Goal: Task Accomplishment & Management: Use online tool/utility

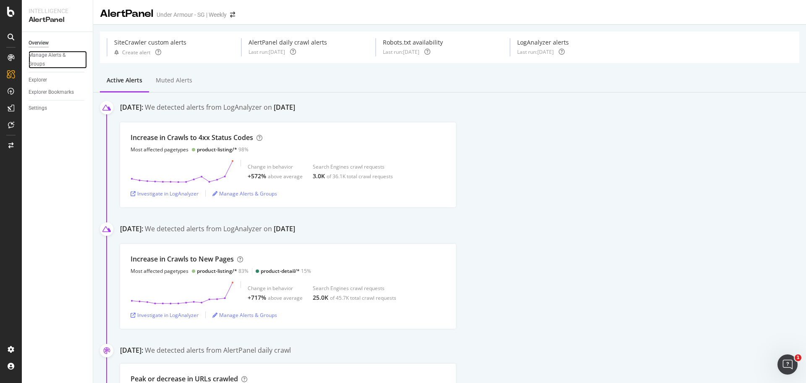
drag, startPoint x: 48, startPoint y: 63, endPoint x: 64, endPoint y: 70, distance: 17.1
click at [48, 63] on div "Manage Alerts & Groups" at bounding box center [54, 60] width 50 height 18
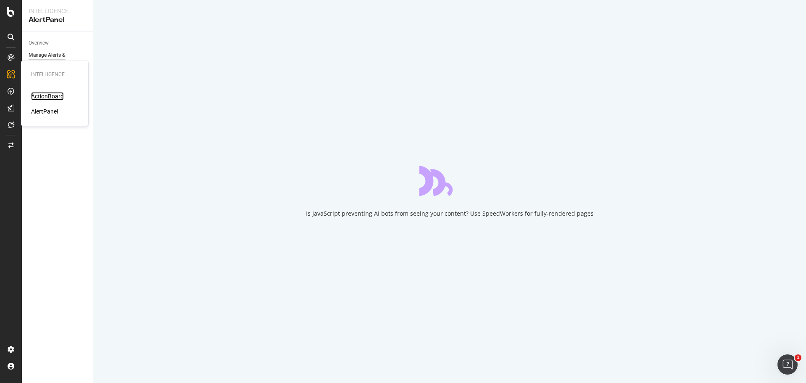
click at [52, 96] on div "ActionBoard" at bounding box center [47, 96] width 33 height 8
